Goal: Register for event/course

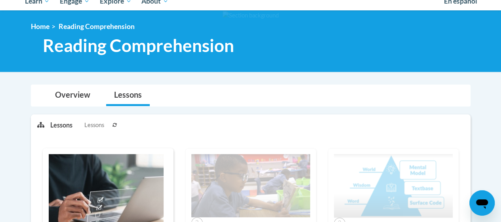
scroll to position [94, 0]
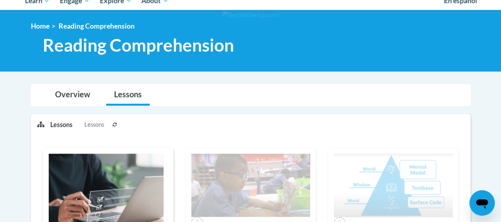
click at [124, 195] on img at bounding box center [106, 191] width 115 height 77
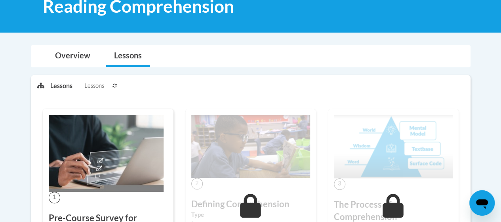
scroll to position [130, 0]
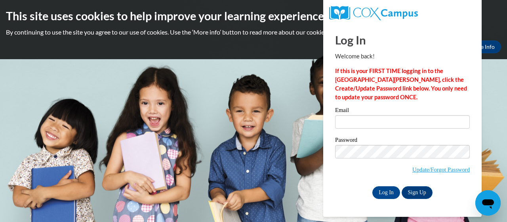
type input "[EMAIL_ADDRESS][DOMAIN_NAME]"
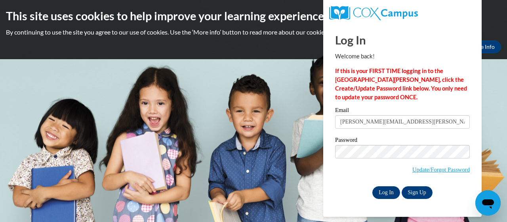
click at [391, 195] on input "Log In" at bounding box center [387, 192] width 28 height 13
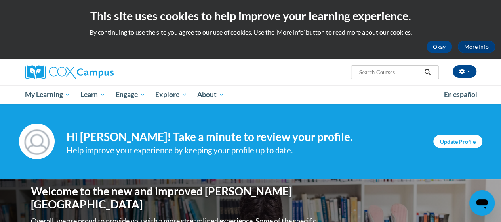
click at [464, 139] on link "Update Profile" at bounding box center [458, 141] width 49 height 13
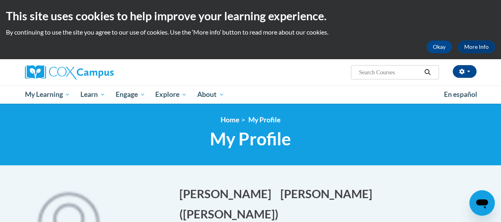
click at [390, 75] on input "Search..." at bounding box center [389, 72] width 63 height 10
type input "Reading Comprehension"
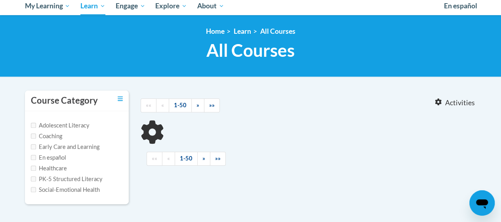
scroll to position [89, 0]
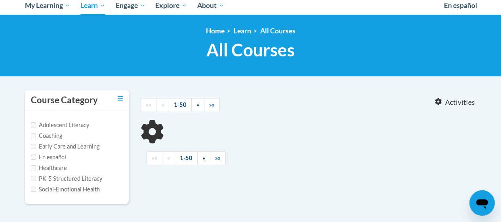
type input "Reading Comprehension"
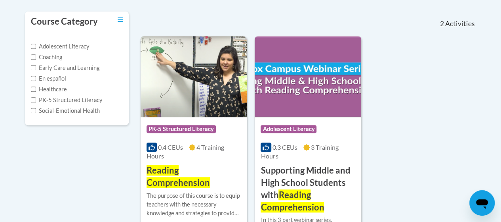
scroll to position [168, 0]
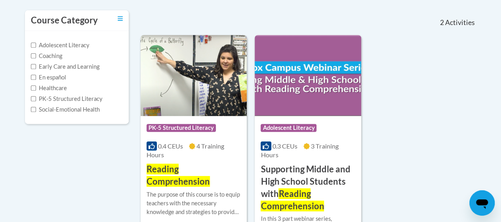
click at [187, 143] on div "0.4 CEUs 4 Training Hours" at bounding box center [194, 149] width 94 height 17
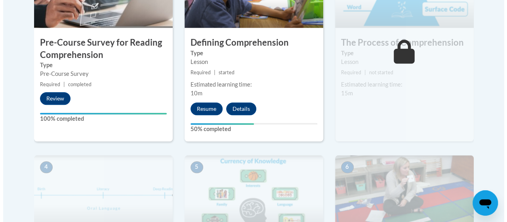
scroll to position [326, 0]
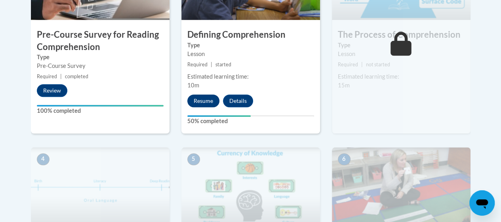
click at [208, 100] on button "Resume" at bounding box center [203, 100] width 32 height 13
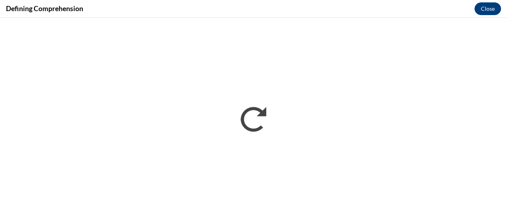
scroll to position [0, 0]
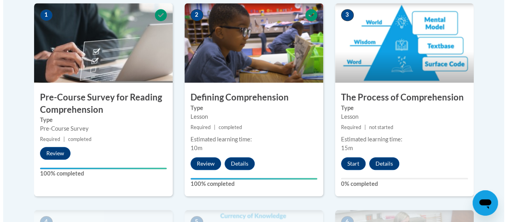
scroll to position [264, 0]
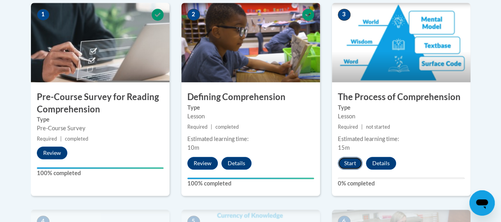
click at [351, 163] on button "Start" at bounding box center [350, 163] width 25 height 13
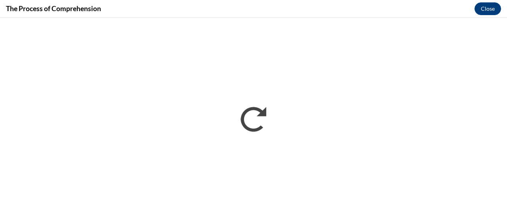
scroll to position [0, 0]
